Goal: Task Accomplishment & Management: Use online tool/utility

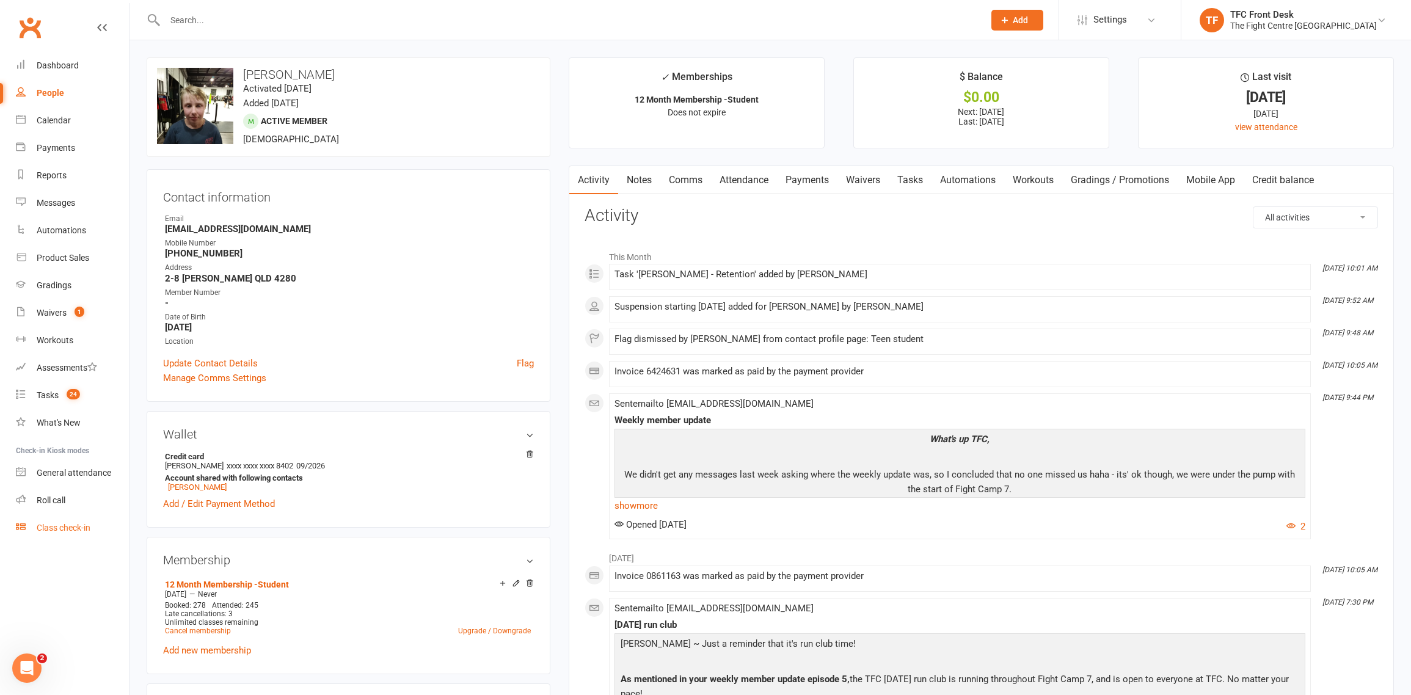
click at [92, 526] on link "Class check-in" at bounding box center [72, 527] width 113 height 27
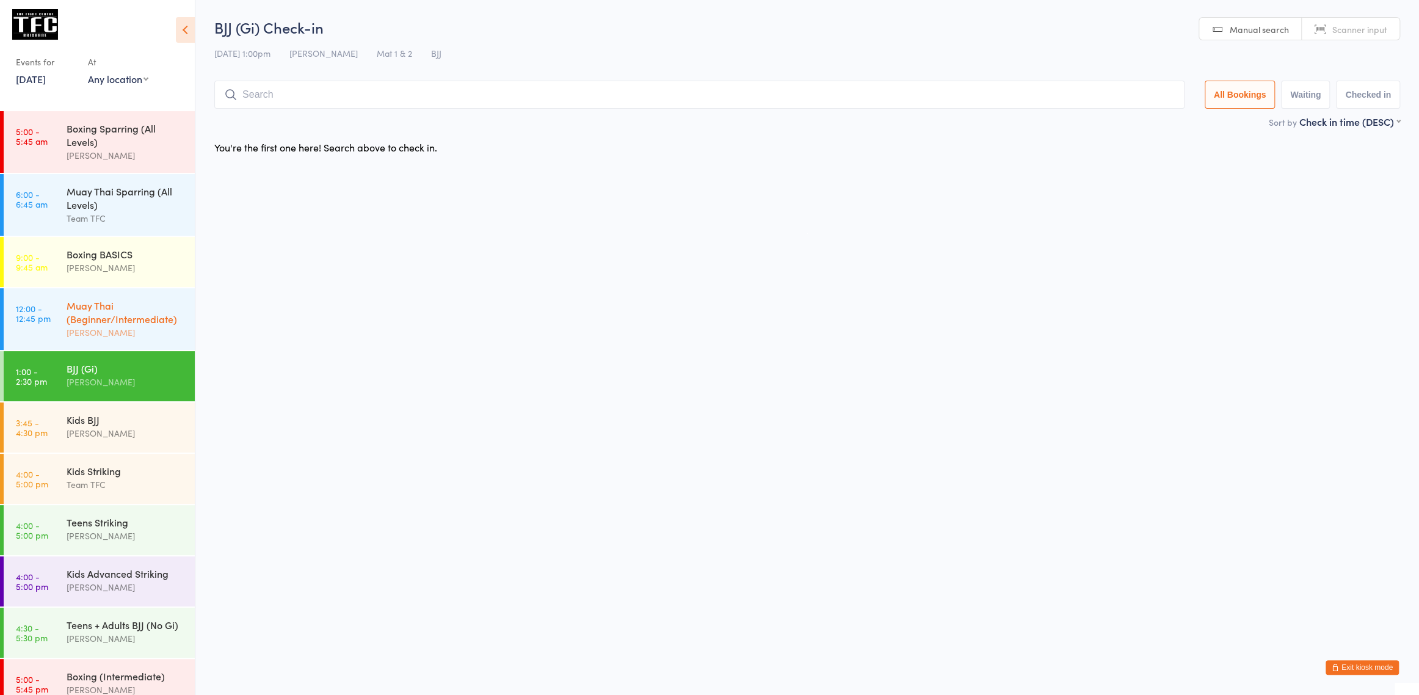
click at [108, 323] on div "Muay Thai (Beginner/Intermediate)" at bounding box center [126, 312] width 118 height 27
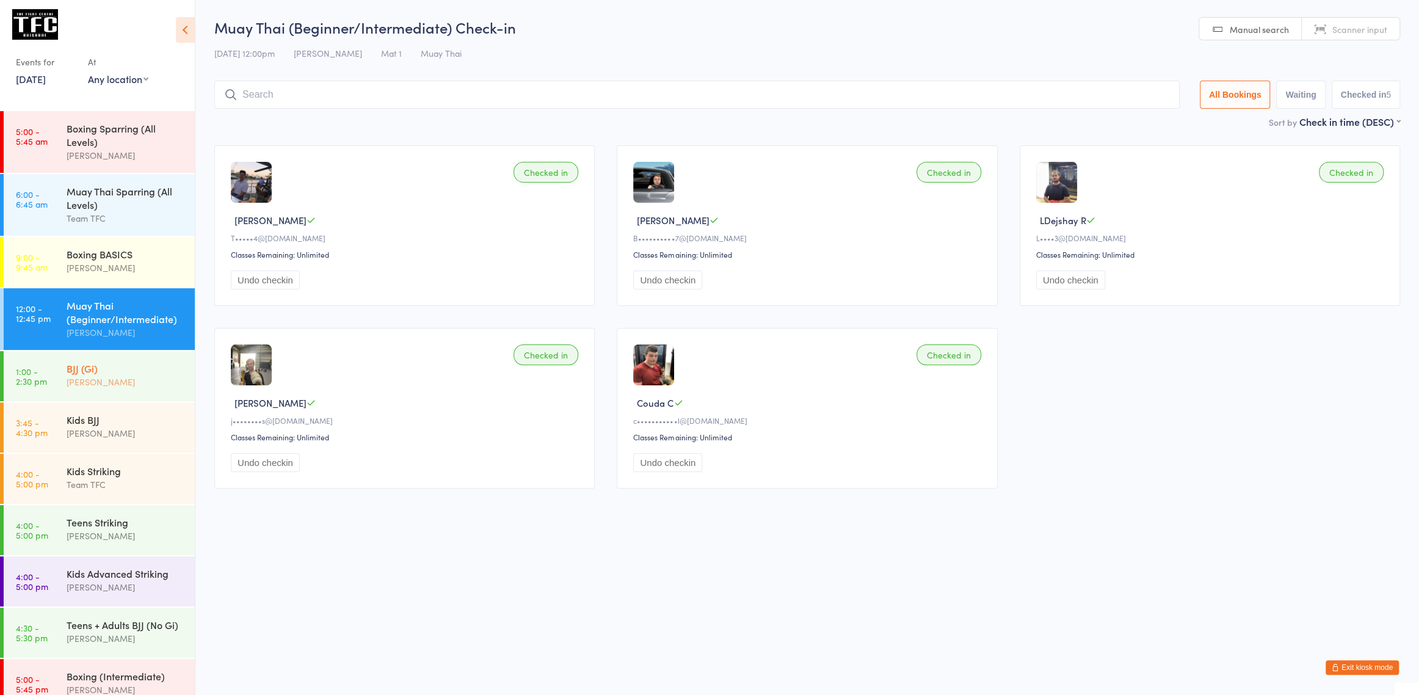
click at [56, 374] on link "1:00 - 2:30 pm BJJ (Gi) [PERSON_NAME]" at bounding box center [99, 376] width 191 height 50
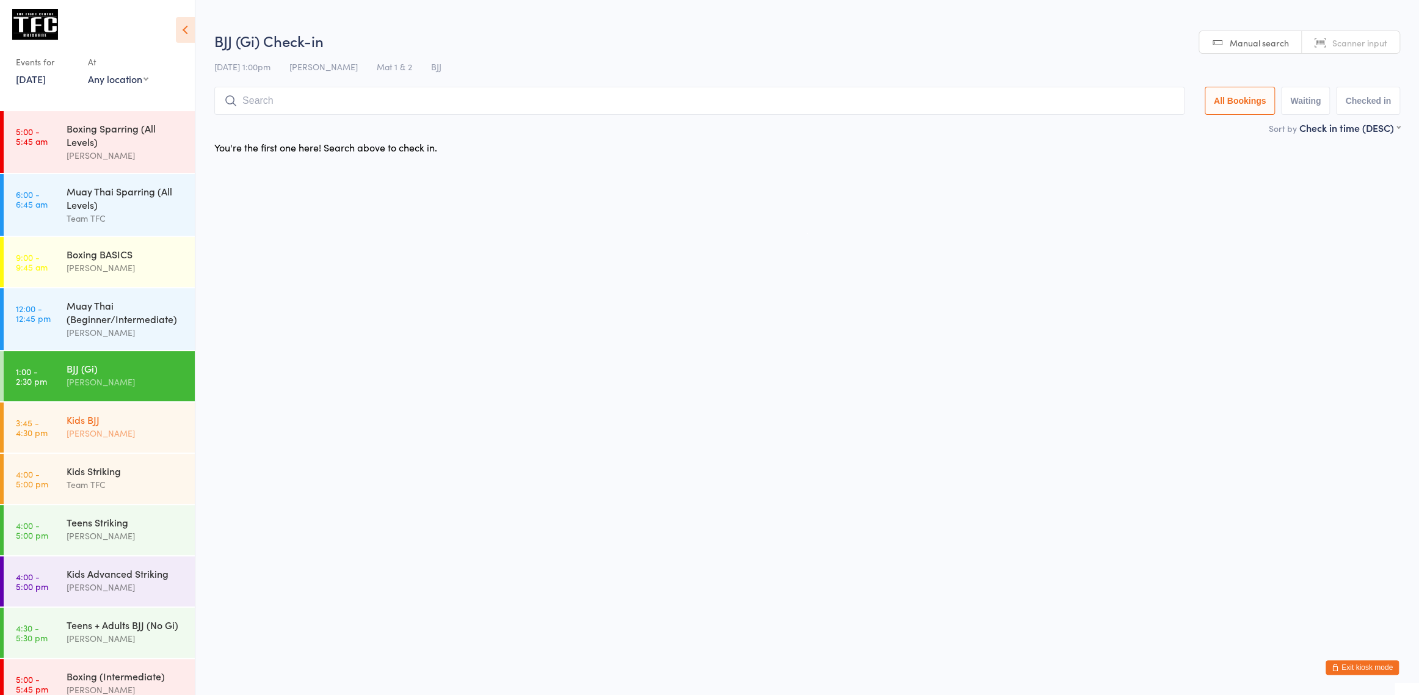
click at [103, 431] on div "[PERSON_NAME]" at bounding box center [126, 433] width 118 height 14
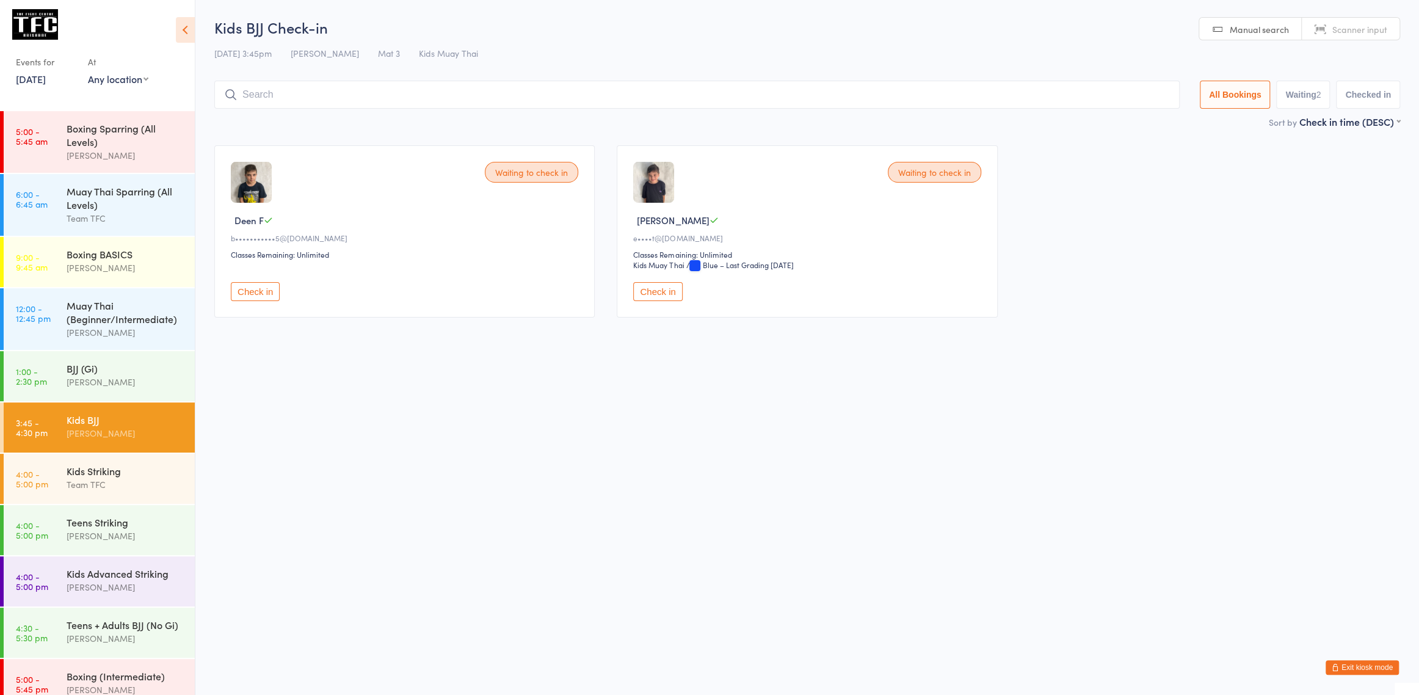
click at [656, 195] on img at bounding box center [653, 182] width 41 height 41
click at [649, 222] on span "[PERSON_NAME]" at bounding box center [673, 220] width 72 height 13
click at [649, 186] on img at bounding box center [653, 182] width 41 height 41
click at [266, 179] on img at bounding box center [251, 182] width 41 height 41
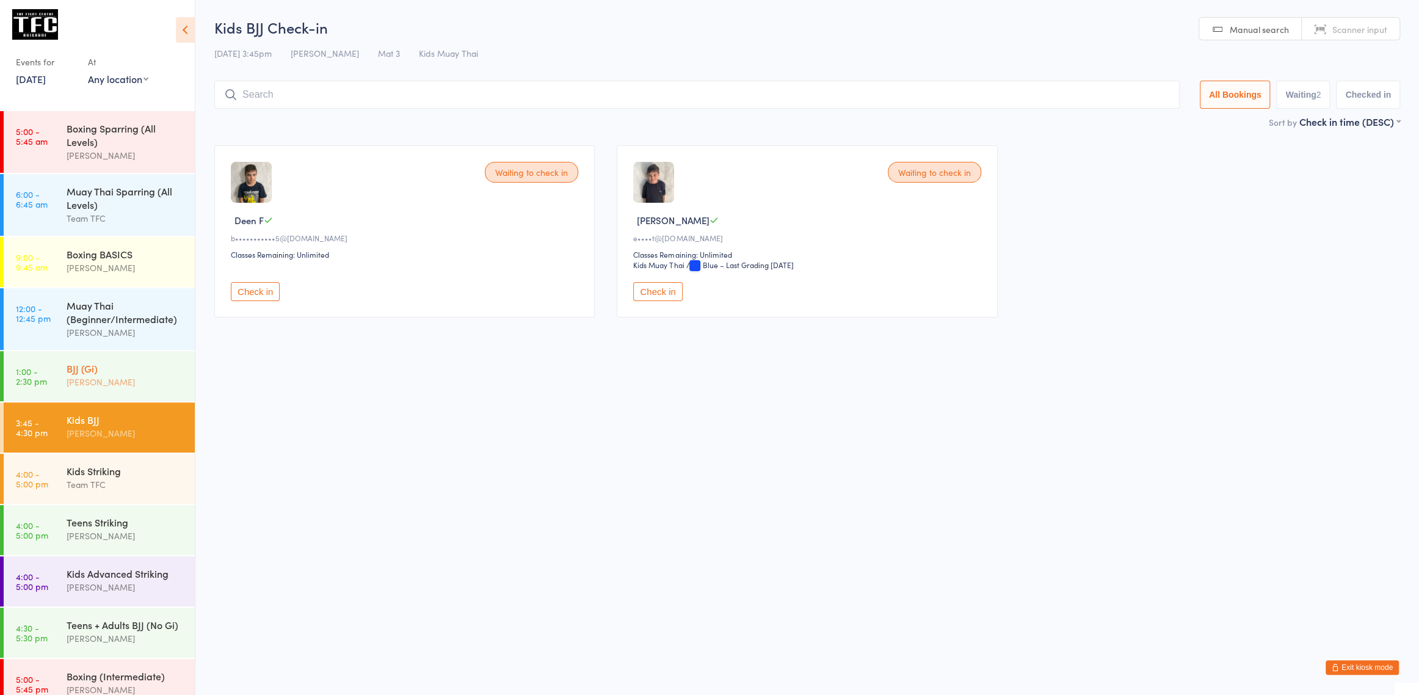
click at [107, 384] on div "[PERSON_NAME]" at bounding box center [126, 382] width 118 height 14
